Goal: Information Seeking & Learning: Learn about a topic

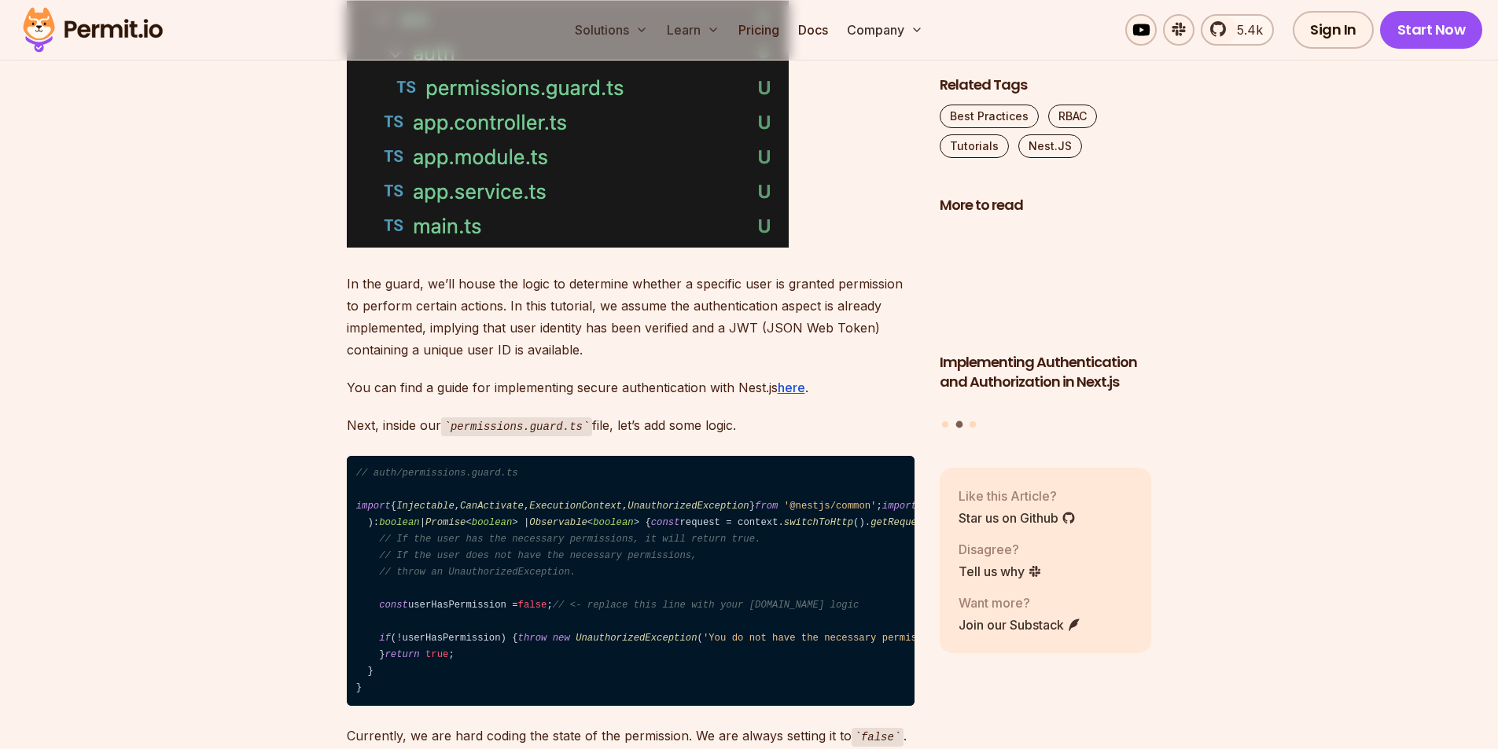
scroll to position [3302, 0]
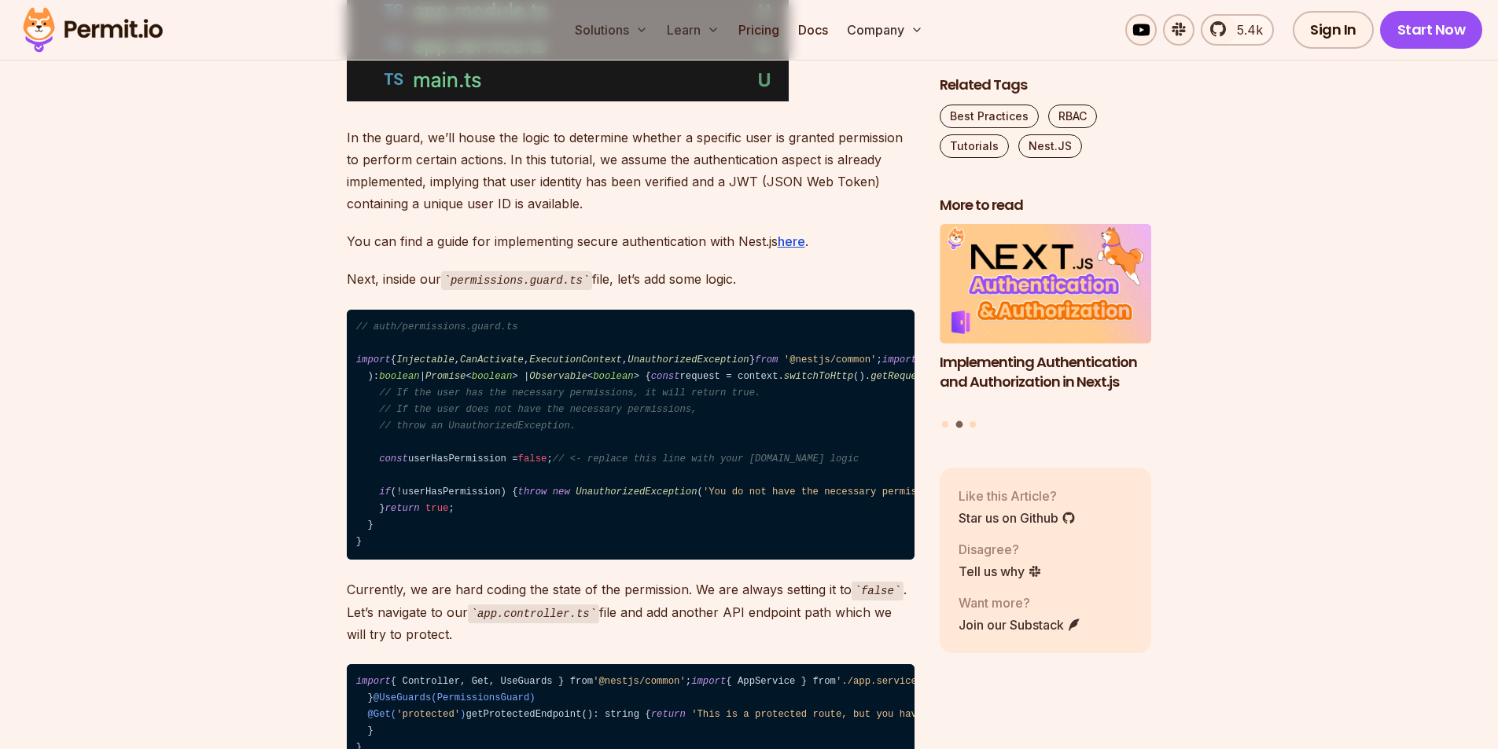
drag, startPoint x: 0, startPoint y: 0, endPoint x: 317, endPoint y: 326, distance: 454.8
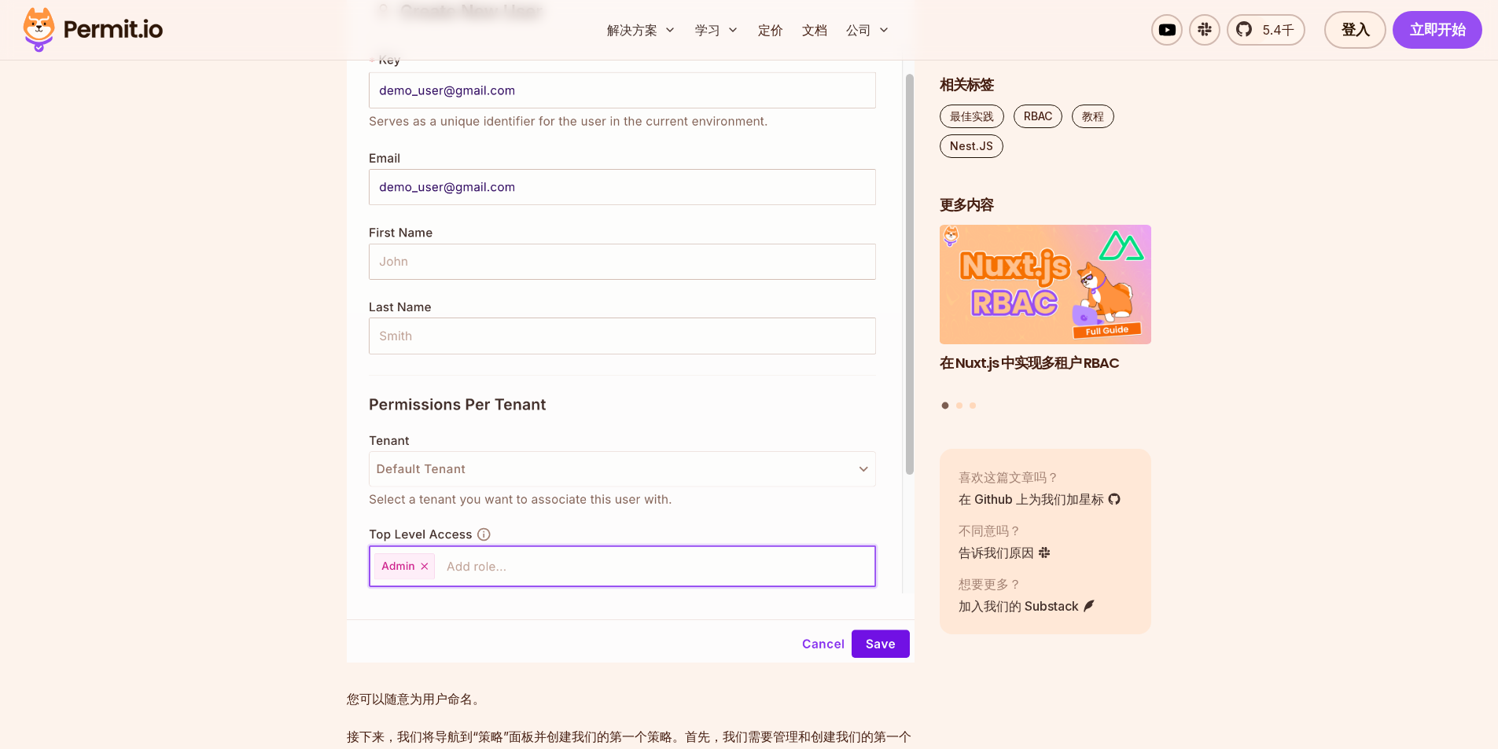
scroll to position [6681, 0]
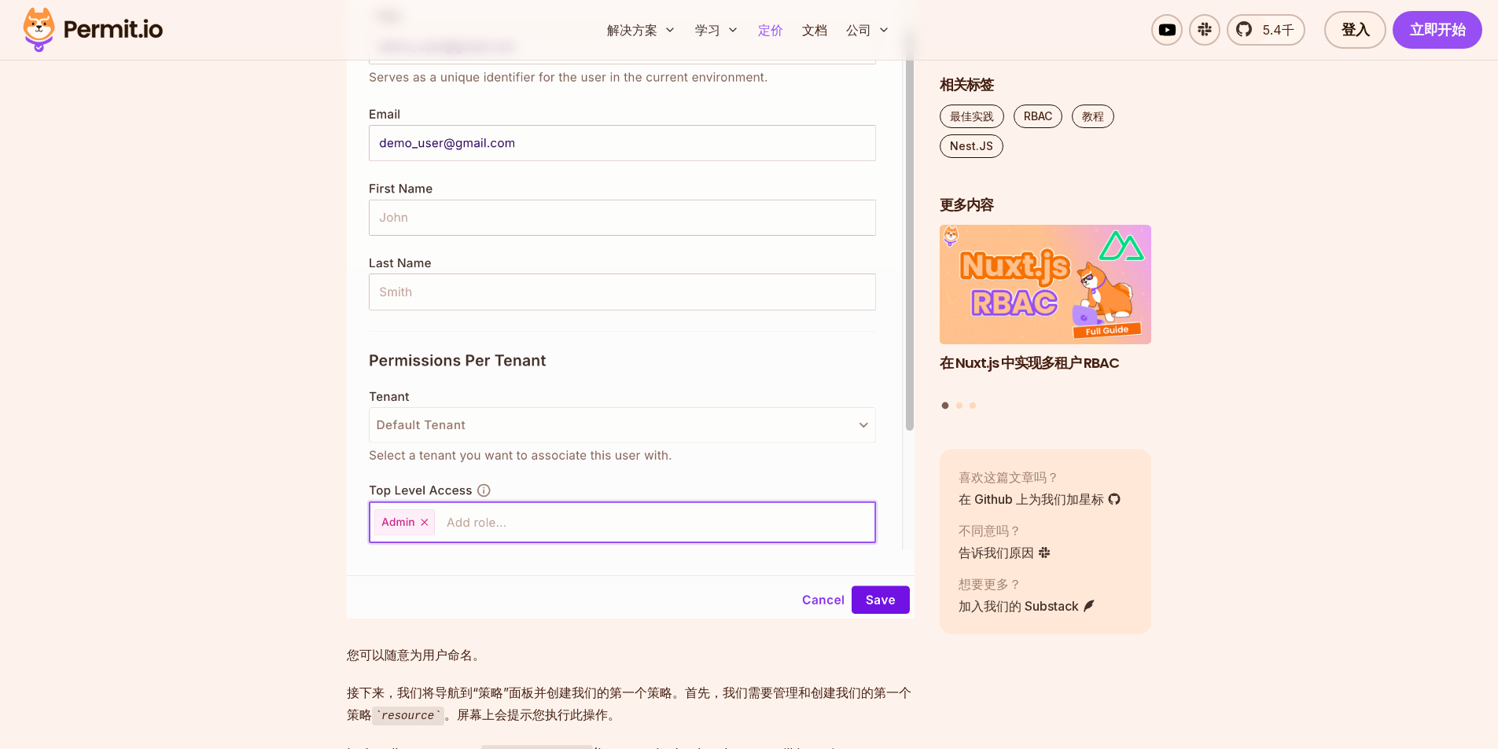
click at [769, 28] on font "定价" at bounding box center [770, 30] width 25 height 16
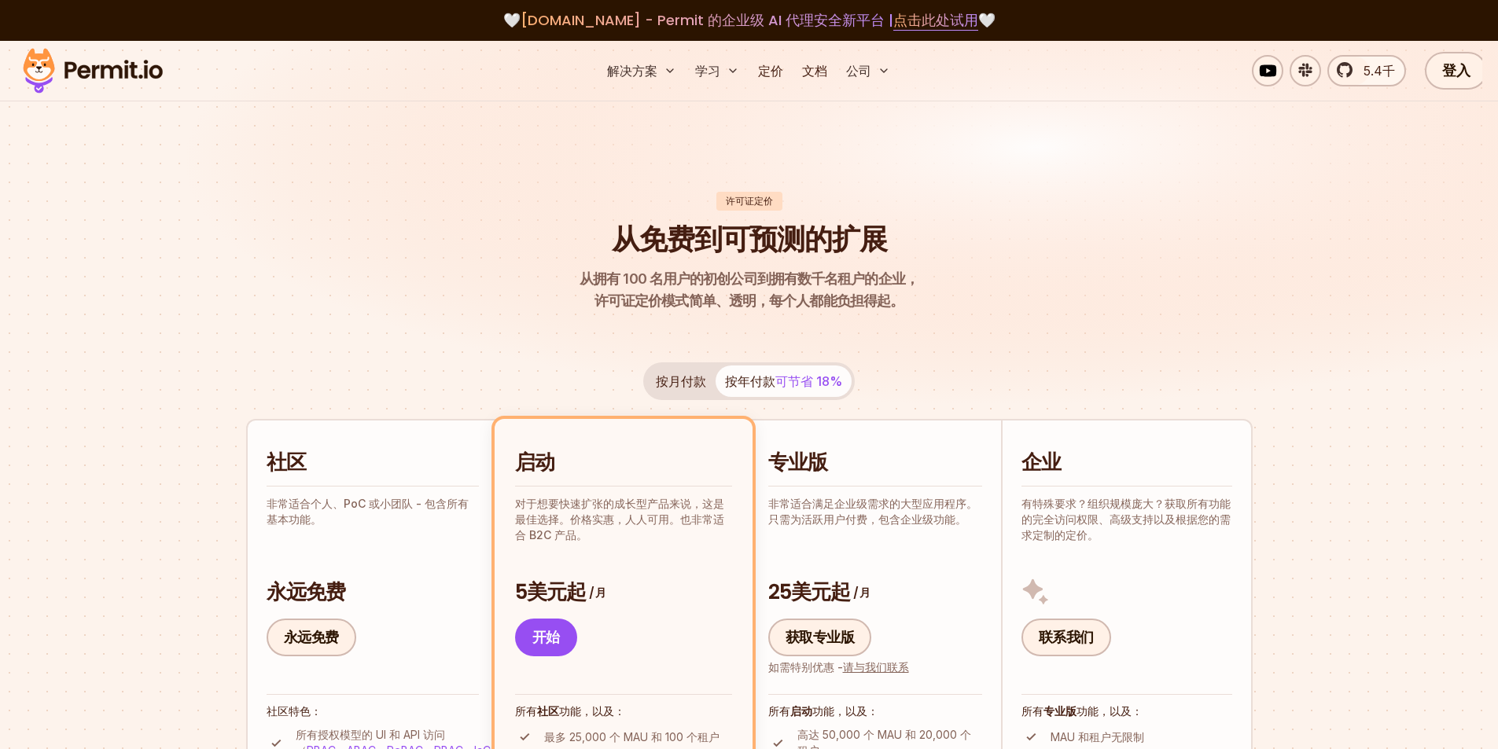
click at [683, 388] on font "按月付款" at bounding box center [681, 381] width 50 height 16
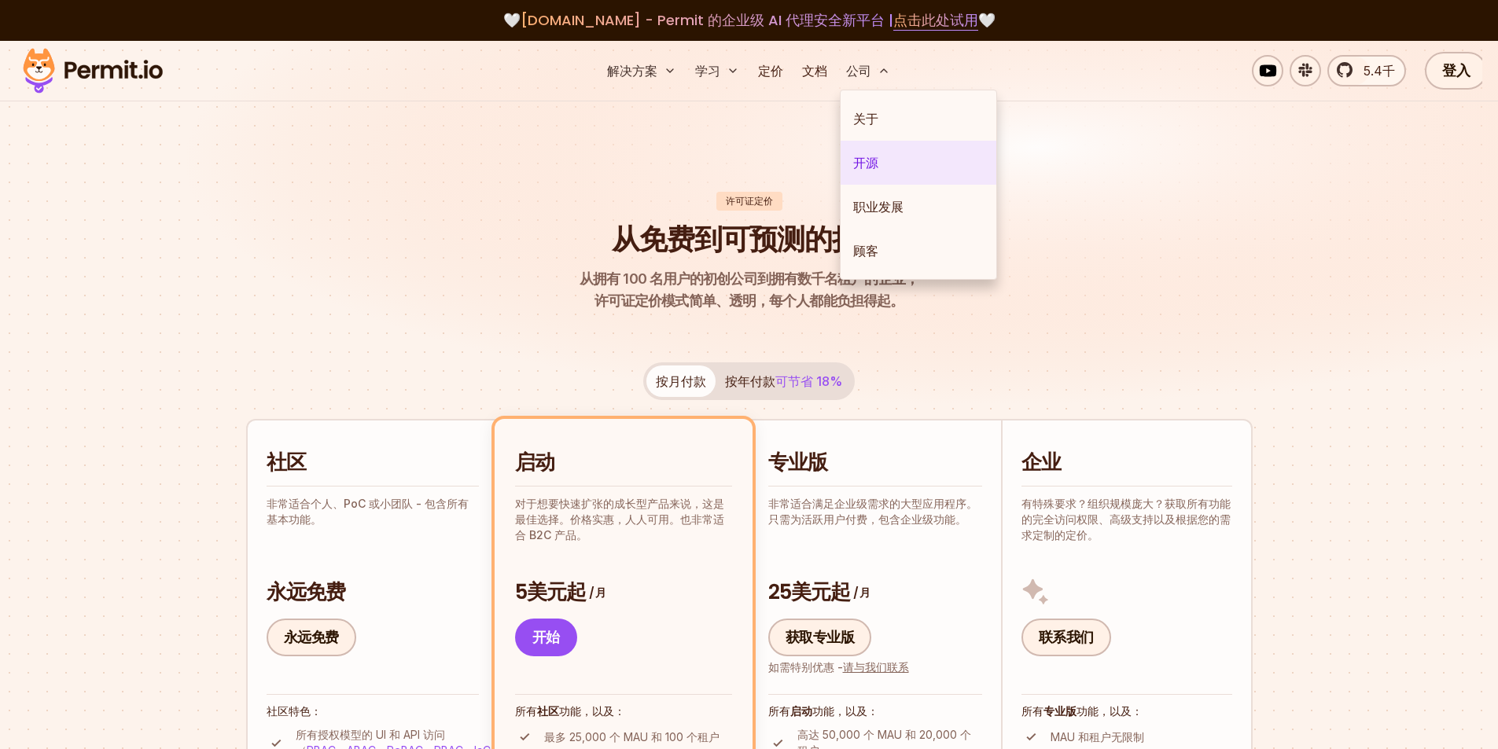
click at [891, 170] on link "开源" at bounding box center [918, 163] width 156 height 44
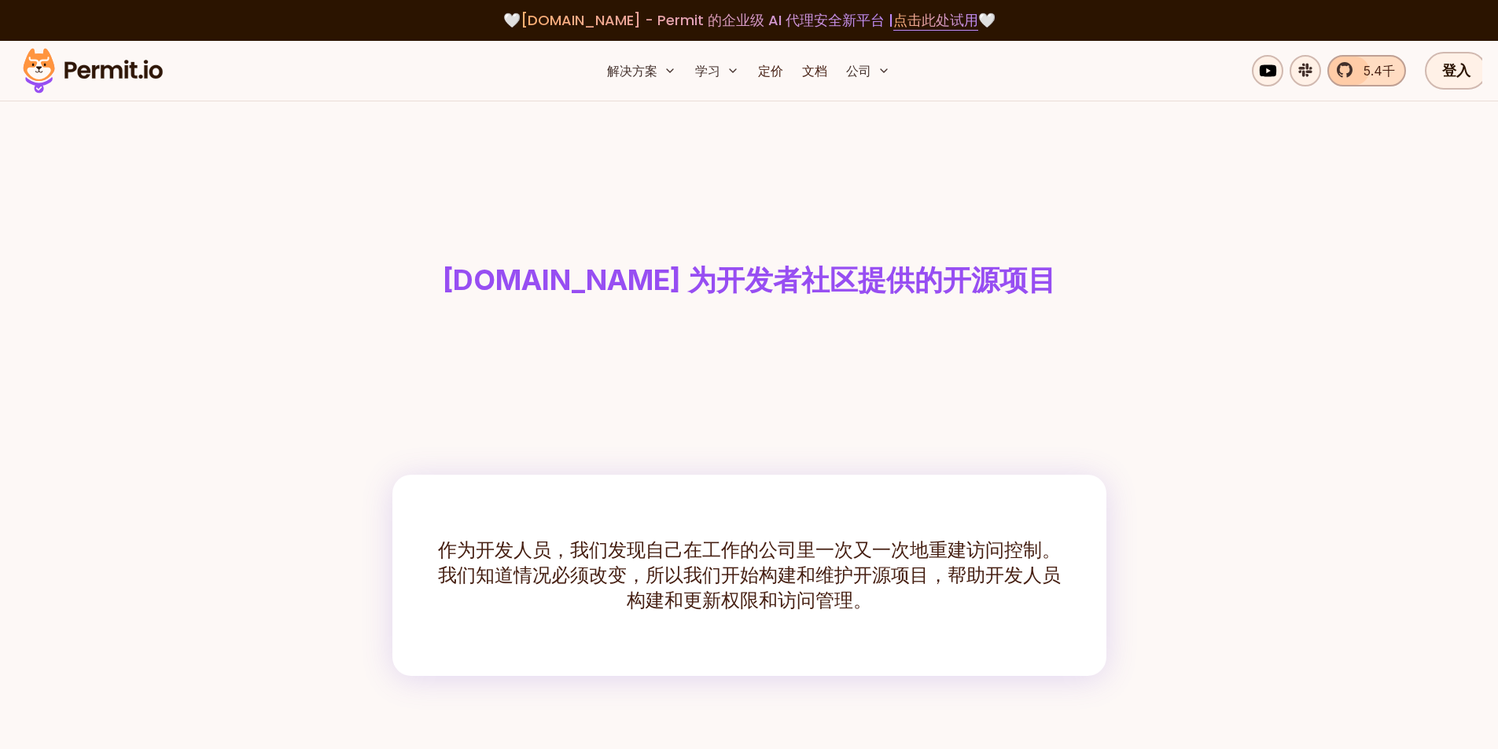
click at [1351, 70] on link "5.4千" at bounding box center [1366, 70] width 79 height 31
click at [814, 75] on font "文档" at bounding box center [814, 71] width 25 height 16
